Goal: Task Accomplishment & Management: Complete application form

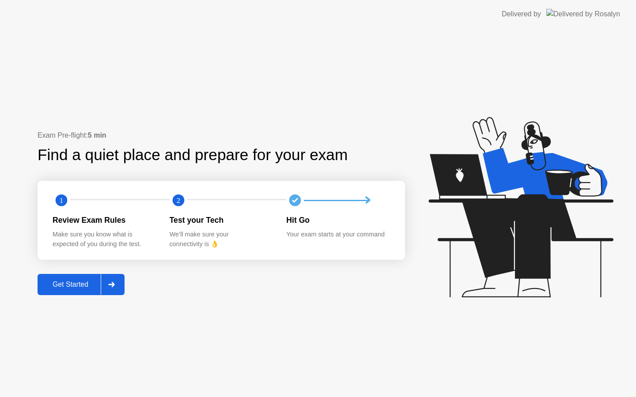
click at [73, 290] on button "Get Started" at bounding box center [81, 284] width 87 height 21
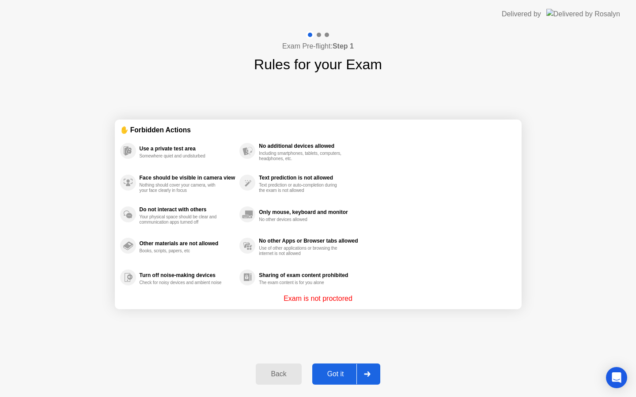
click at [336, 378] on div "Got it" at bounding box center [335, 374] width 41 height 8
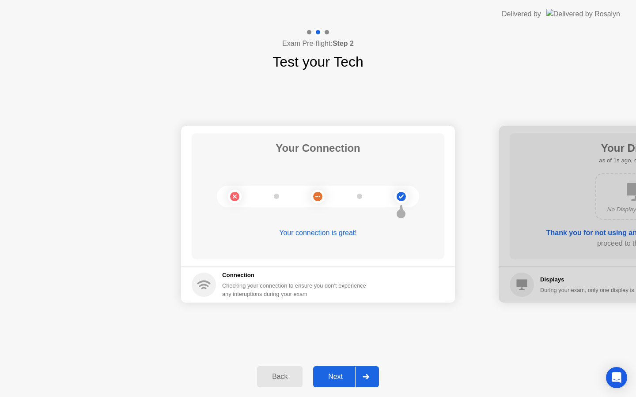
click at [346, 380] on div "Next" at bounding box center [335, 377] width 39 height 8
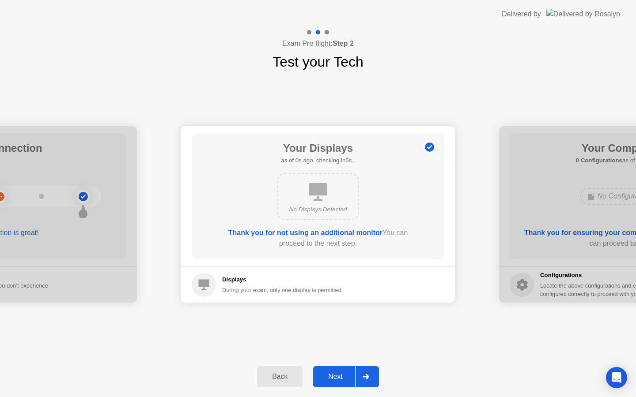
click at [346, 380] on div "Next" at bounding box center [335, 377] width 39 height 8
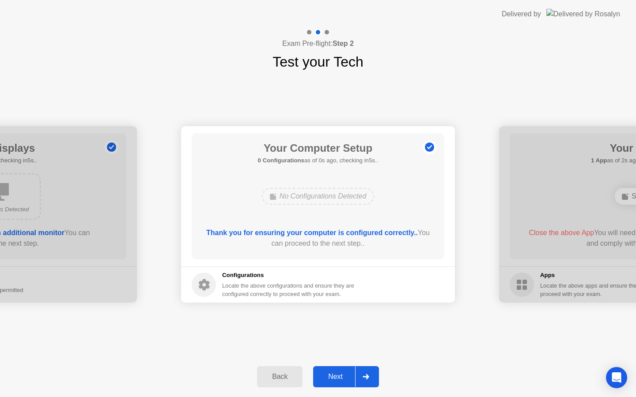
click at [346, 380] on div "Next" at bounding box center [335, 377] width 39 height 8
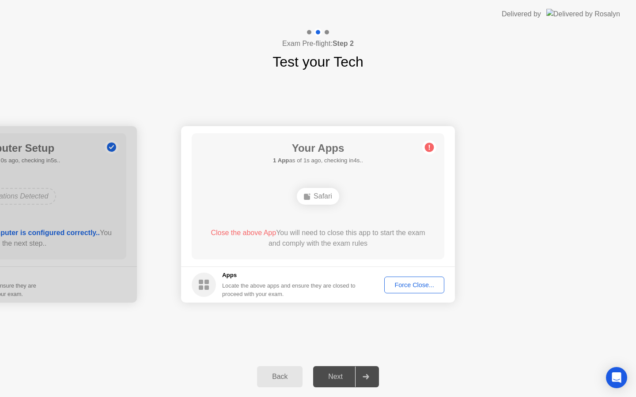
click at [409, 285] on div "Force Close..." at bounding box center [414, 285] width 54 height 7
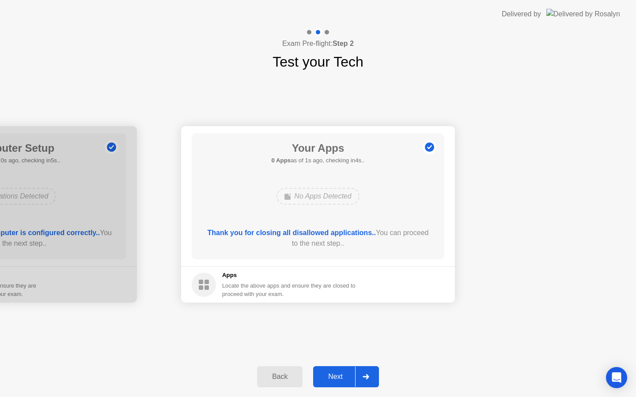
click at [348, 378] on div "Next" at bounding box center [335, 377] width 39 height 8
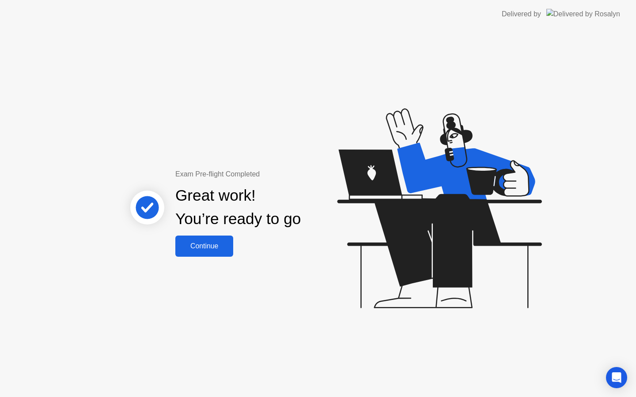
click at [230, 235] on div "Great work! You’re ready to go" at bounding box center [238, 208] width 238 height 56
click at [223, 240] on button "Continue" at bounding box center [204, 246] width 58 height 21
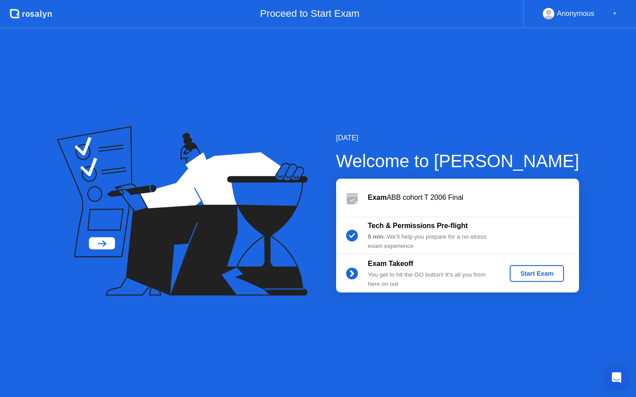
click at [539, 277] on div "Start Exam" at bounding box center [536, 273] width 47 height 7
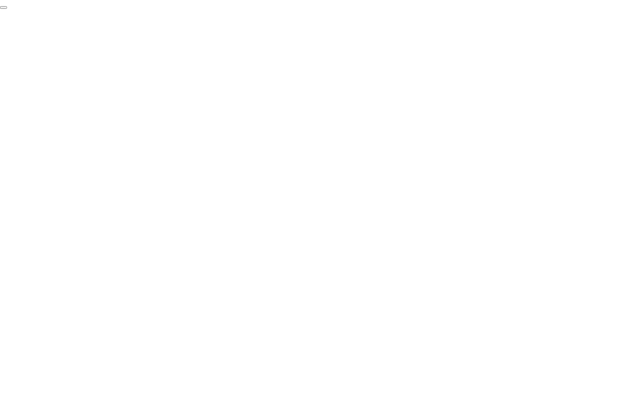
click div "End Proctoring Session"
